Goal: Task Accomplishment & Management: Manage account settings

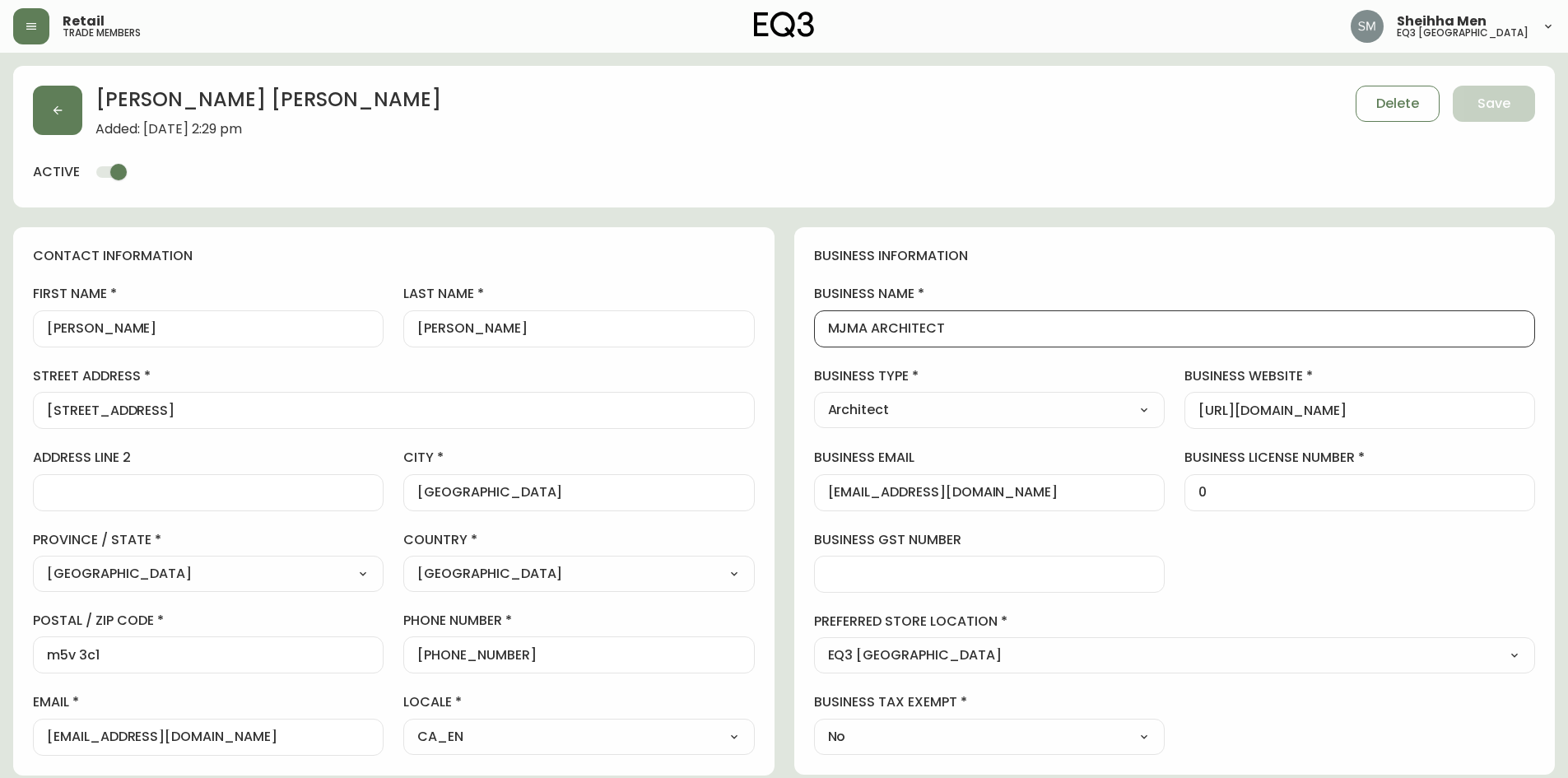
select select "ON"
select select "CA"
select select "CA_EN"
select select "Other"
select select "Architect"
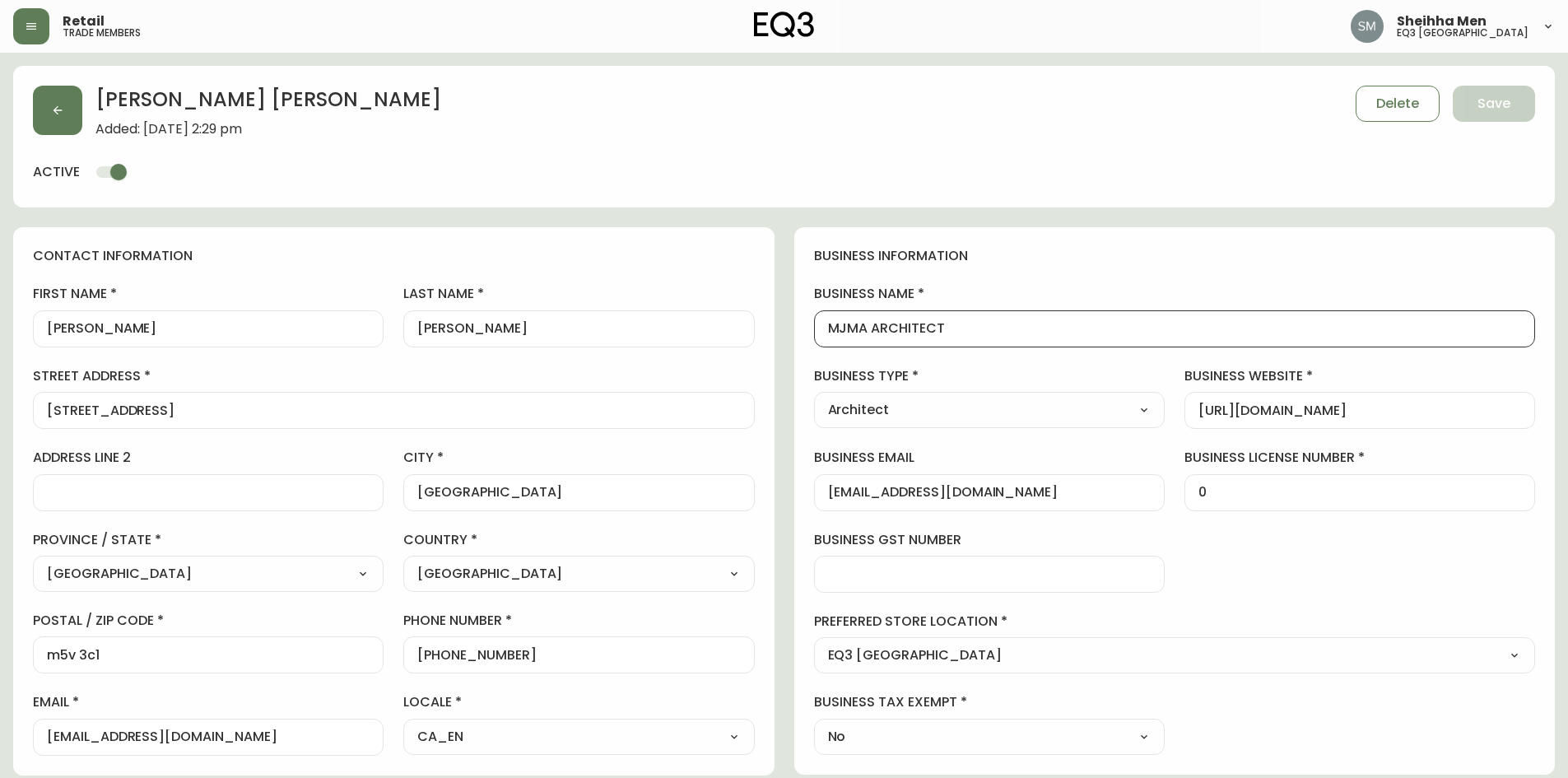
select select "cjw10z96r006i6gs06enveott"
select select "false"
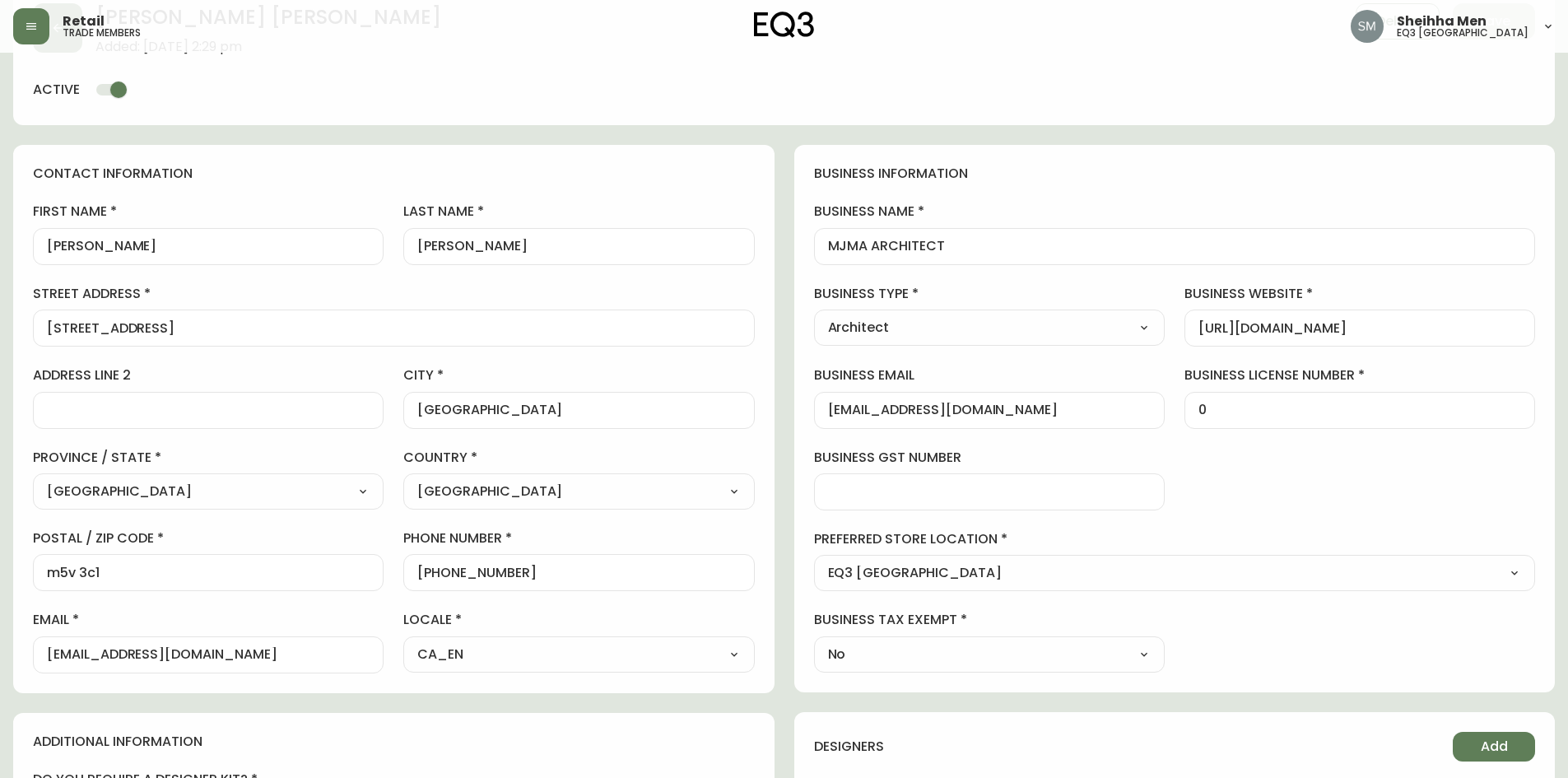
click at [70, 137] on form "[PERSON_NAME] Added: [DATE] 2:29 pm Delete Save active contact information firs…" at bounding box center [784, 636] width 1542 height 1305
click at [1285, 87] on div "[PERSON_NAME] Added: [DATE] 2:29 pm Delete Save active" at bounding box center [784, 54] width 1542 height 142
click at [1248, 148] on div "business information business name MJMA ARCHITECT business type Architect Selec…" at bounding box center [1174, 418] width 761 height 547
